Goal: Task Accomplishment & Management: Complete application form

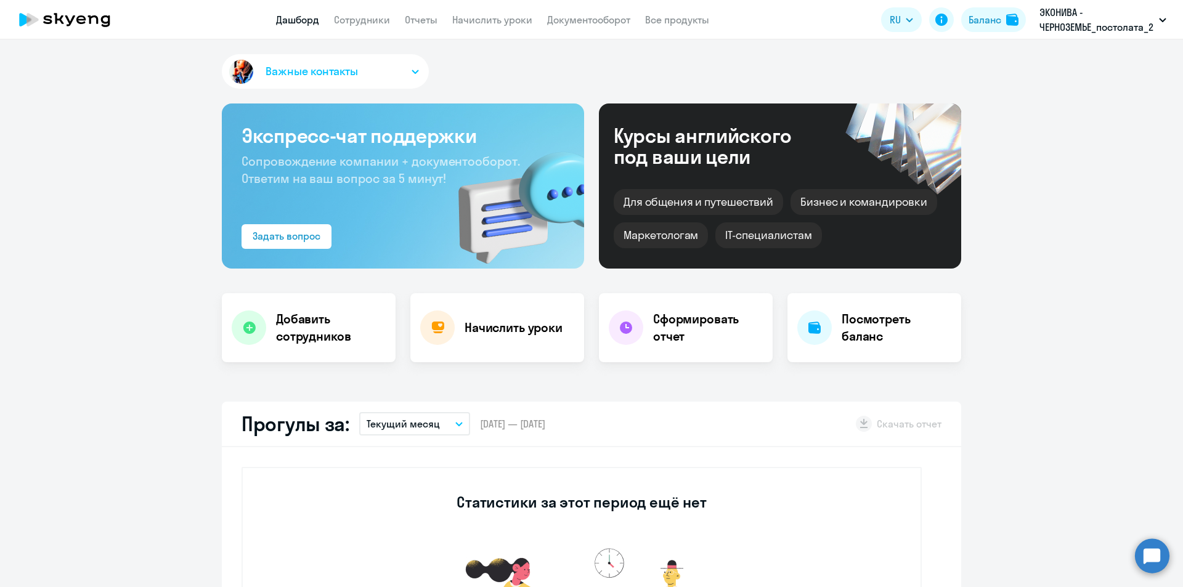
select select "30"
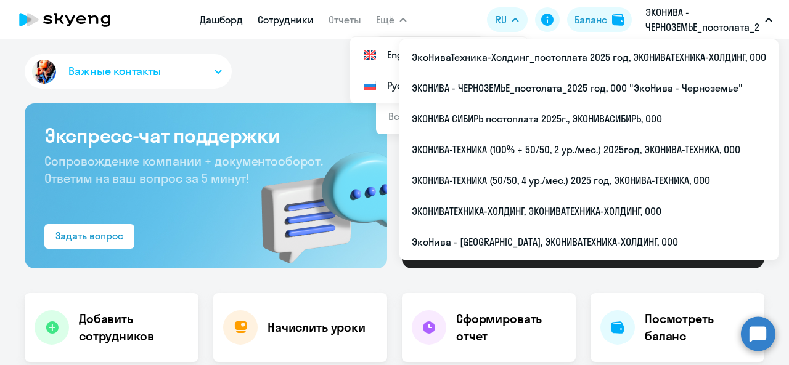
click at [301, 23] on link "Сотрудники" at bounding box center [286, 20] width 56 height 12
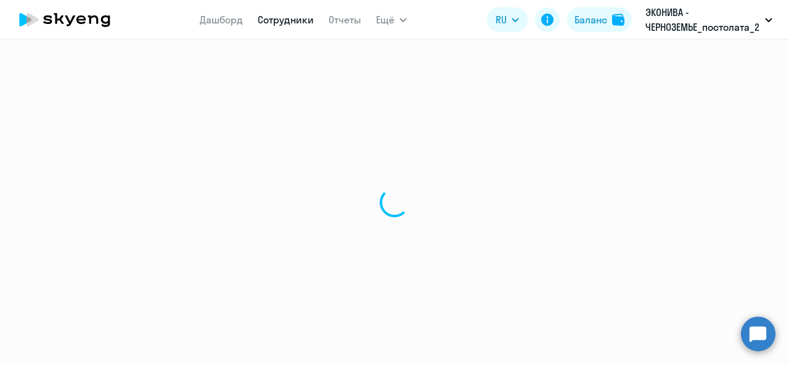
select select "30"
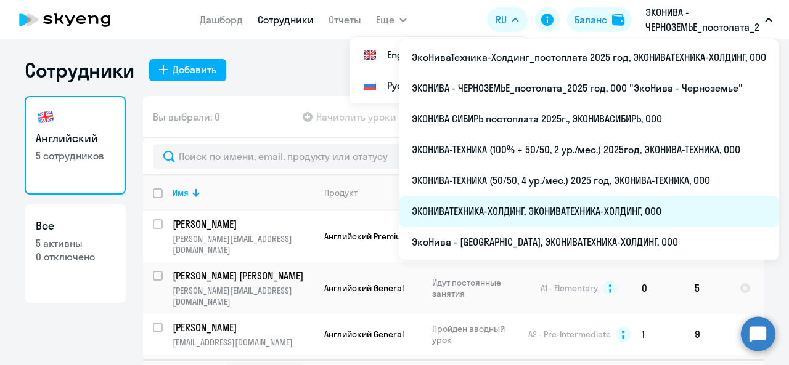
click at [525, 211] on li "ЭКОНИВАТЕХНИКА-ХОЛДИНГ, ЭКОНИВАТЕХНИКА-ХОЛДИНГ, ООО" at bounding box center [588, 211] width 379 height 31
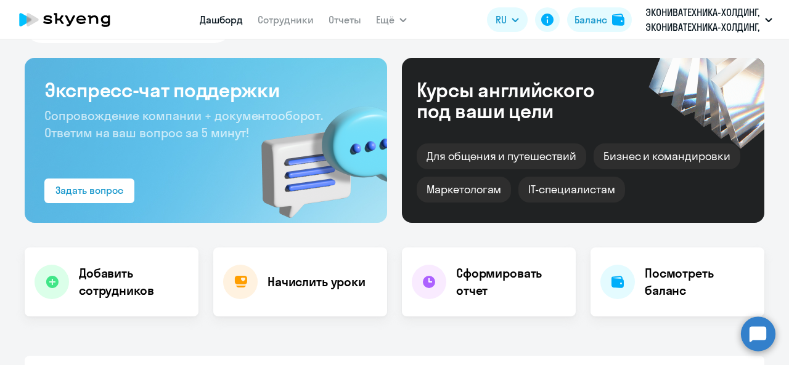
scroll to position [174, 0]
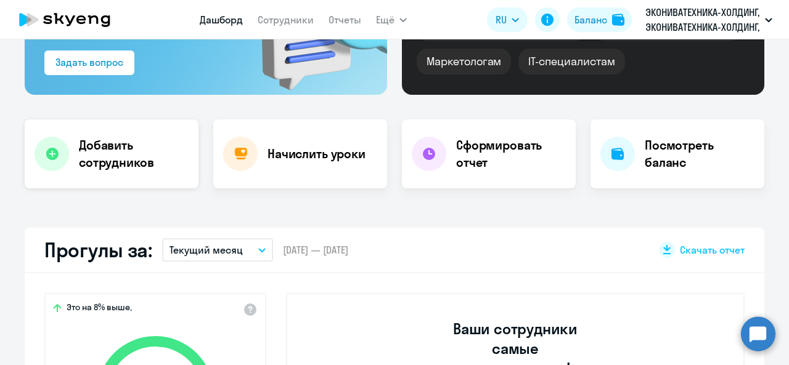
click at [160, 163] on h4 "Добавить сотрудников" at bounding box center [134, 154] width 110 height 35
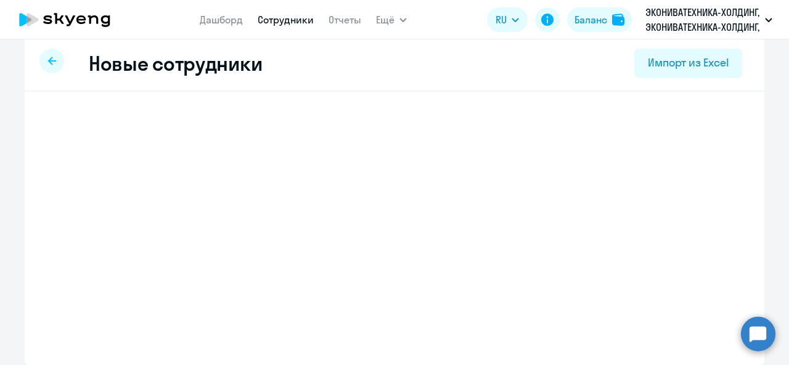
scroll to position [12, 0]
select select "english_adult_not_native_speaker"
select select "3"
